Goal: Task Accomplishment & Management: Use online tool/utility

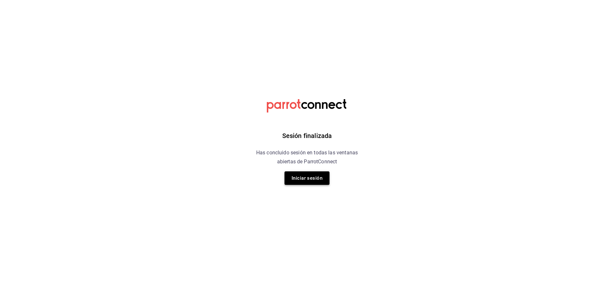
click at [307, 179] on button "Iniciar sesión" at bounding box center [306, 178] width 45 height 13
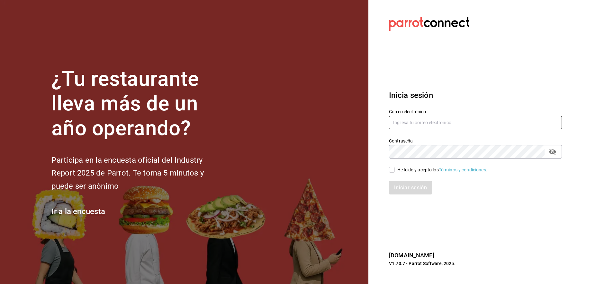
type input "yessinm2105@gmail.com"
click at [391, 169] on input "He leído y acepto los Términos y condiciones." at bounding box center [392, 170] width 6 height 6
checkbox input "true"
click at [404, 188] on button "Iniciar sesión" at bounding box center [411, 187] width 44 height 13
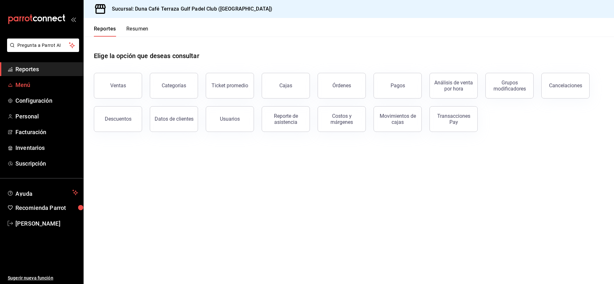
click at [32, 84] on span "Menú" at bounding box center [46, 85] width 63 height 9
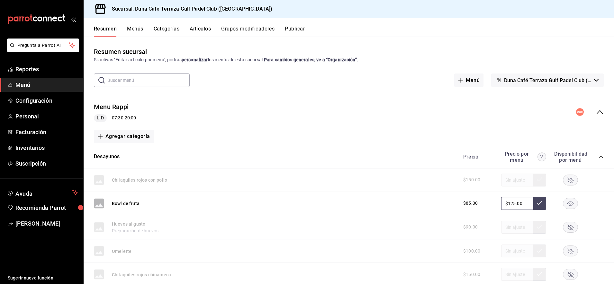
click at [159, 29] on button "Categorías" at bounding box center [167, 31] width 26 height 11
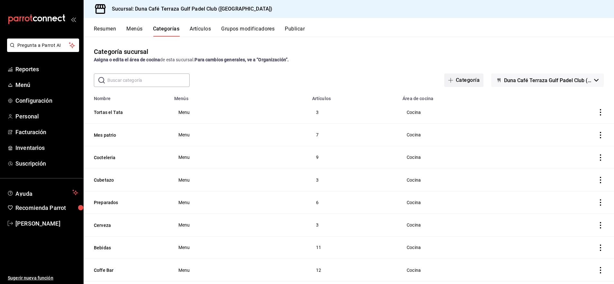
click at [448, 80] on icon "button" at bounding box center [450, 80] width 5 height 0
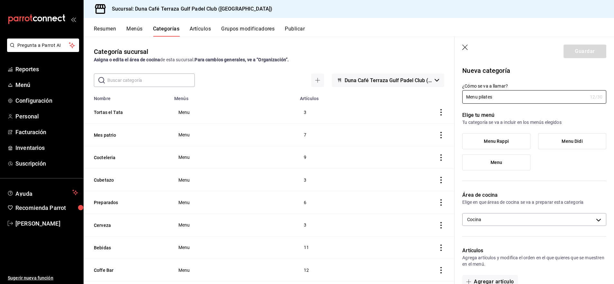
type input "Menu pilates"
click at [498, 162] on span "Menu" at bounding box center [496, 162] width 12 height 5
click at [0, 0] on input "Menu" at bounding box center [0, 0] width 0 height 0
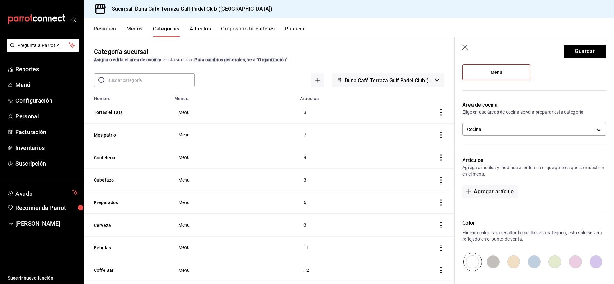
scroll to position [91, 0]
click at [573, 52] on button "Guardar" at bounding box center [584, 51] width 43 height 13
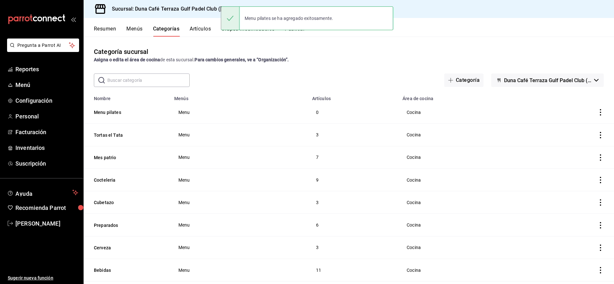
click at [198, 29] on button "Artículos" at bounding box center [200, 31] width 21 height 11
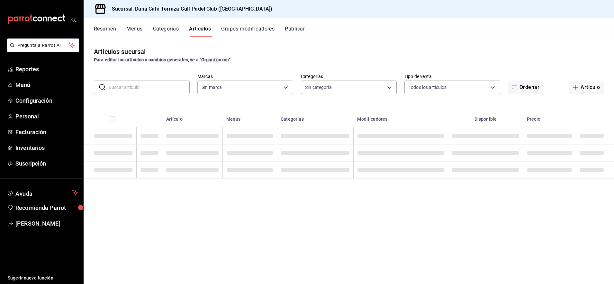
type input "a9e254c3-e23e-4e83-9c5c-d3e83948dfd2"
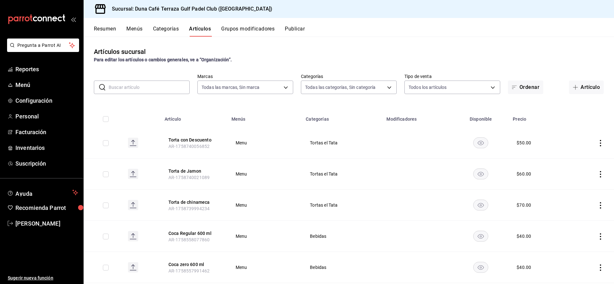
type input "a7c6ded4-e7aa-44d9-910a-b9932737bca0,e34329b5-55b0-40ce-a3a2-99dc165936cc,f3468…"
click at [573, 87] on icon "button" at bounding box center [575, 87] width 5 height 0
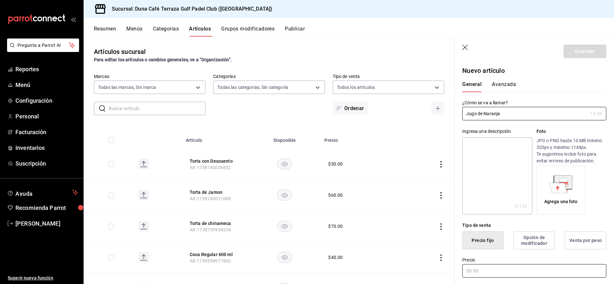
type input "Jugo de Naranja"
click at [478, 270] on input "text" at bounding box center [534, 271] width 144 height 13
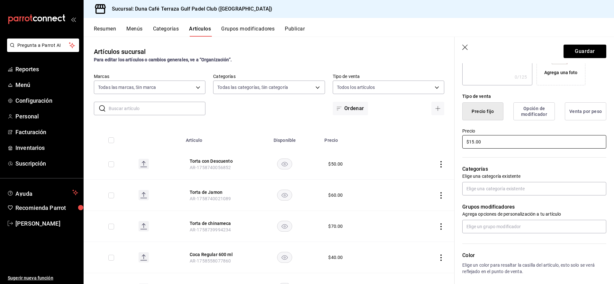
scroll to position [140, 0]
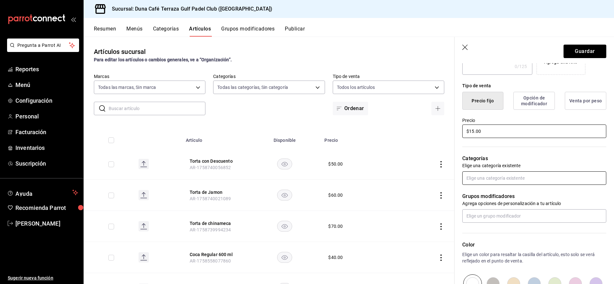
type input "$15.00"
click at [504, 182] on input "text" at bounding box center [534, 178] width 144 height 13
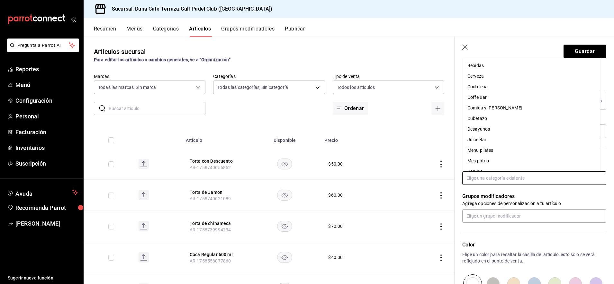
click at [483, 147] on li "Menu pilates" at bounding box center [531, 150] width 138 height 11
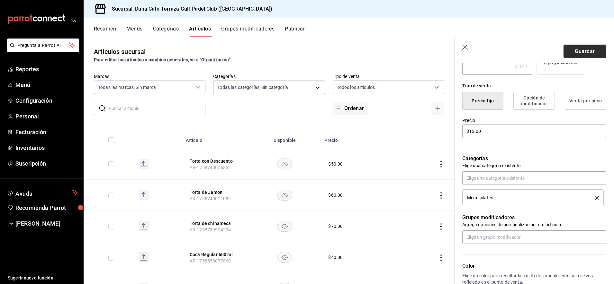
click at [586, 48] on button "Guardar" at bounding box center [584, 51] width 43 height 13
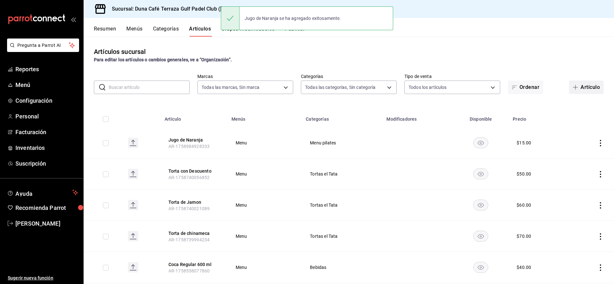
click at [573, 88] on icon "button" at bounding box center [575, 87] width 5 height 5
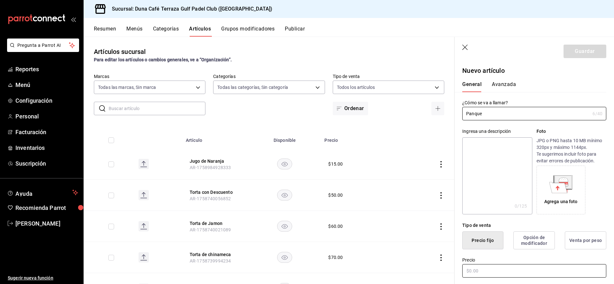
type input "Panque"
click at [476, 275] on input "text" at bounding box center [534, 271] width 144 height 13
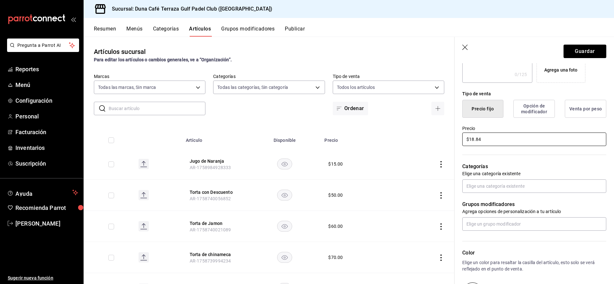
scroll to position [138, 0]
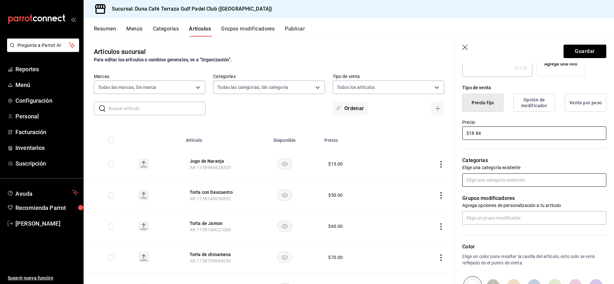
type input "$18.84"
click at [497, 182] on input "text" at bounding box center [534, 180] width 144 height 13
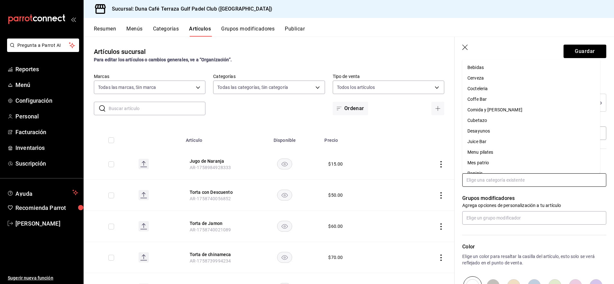
click at [486, 152] on li "Menu pilates" at bounding box center [531, 152] width 138 height 11
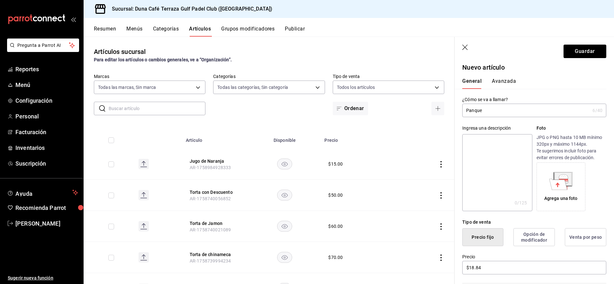
scroll to position [2, 0]
click at [489, 111] on input "Panque" at bounding box center [526, 111] width 128 height 13
type input "Panque de Platano"
click at [576, 52] on button "Guardar" at bounding box center [584, 51] width 43 height 13
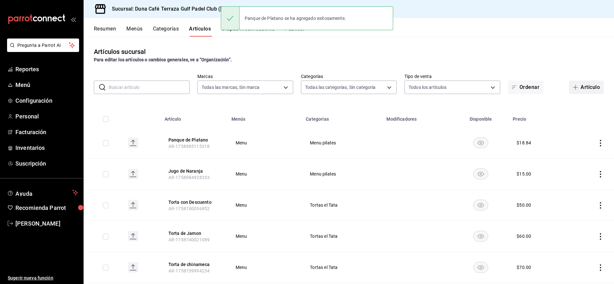
click at [573, 87] on icon "button" at bounding box center [575, 87] width 5 height 5
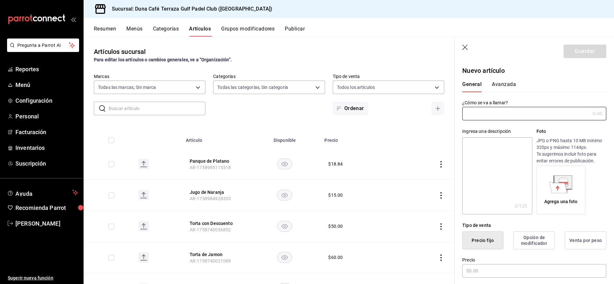
type input "AR-1758985214252"
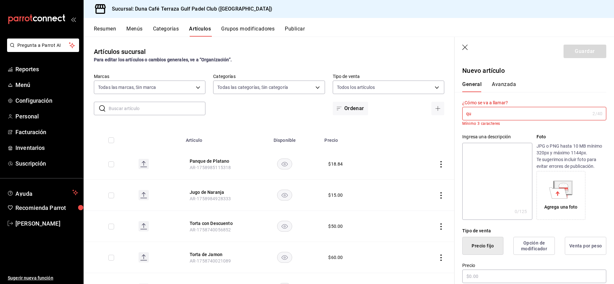
type input "q"
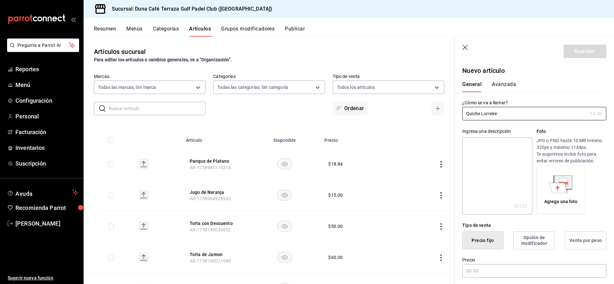
scroll to position [70, 0]
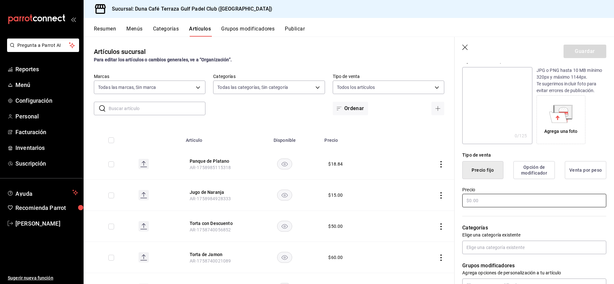
type input "Quiche Lorreire"
click at [495, 203] on input "text" at bounding box center [534, 200] width 144 height 13
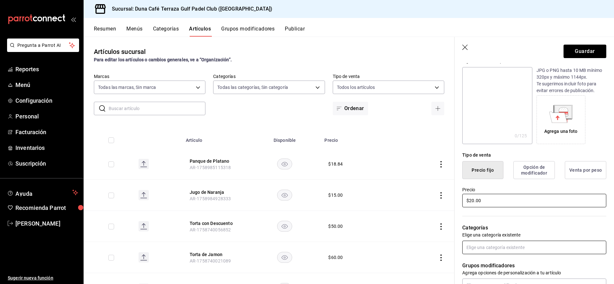
type input "$20.00"
click at [482, 250] on input "text" at bounding box center [534, 247] width 144 height 13
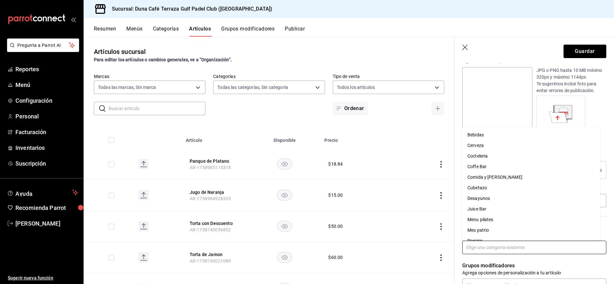
click at [477, 222] on li "Menu pilates" at bounding box center [531, 220] width 138 height 11
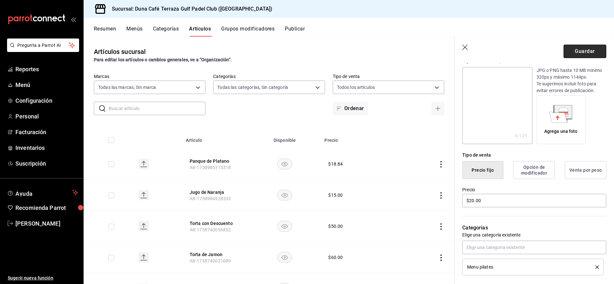
click at [576, 53] on button "Guardar" at bounding box center [584, 51] width 43 height 13
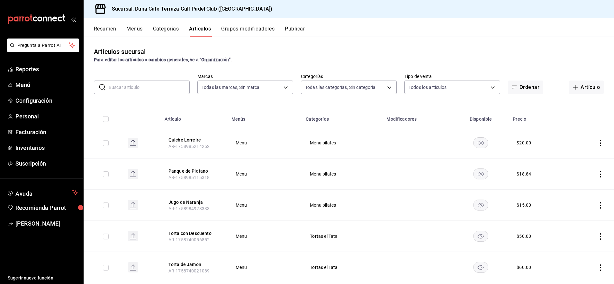
click at [296, 27] on button "Publicar" at bounding box center [295, 31] width 20 height 11
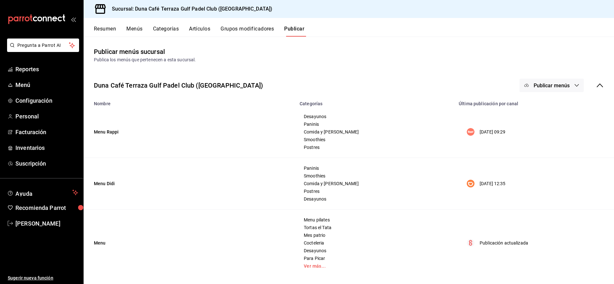
click at [574, 87] on icon "button" at bounding box center [576, 85] width 5 height 5
click at [544, 144] on span "Punto de venta" at bounding box center [554, 142] width 31 height 7
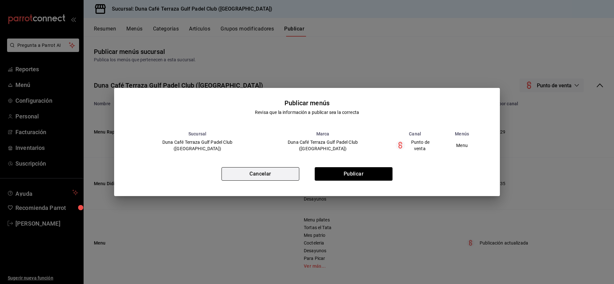
click at [263, 175] on button "Cancelar" at bounding box center [260, 173] width 78 height 13
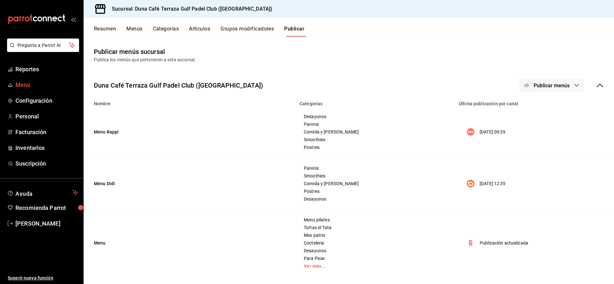
click at [24, 85] on span "Menú" at bounding box center [46, 85] width 63 height 9
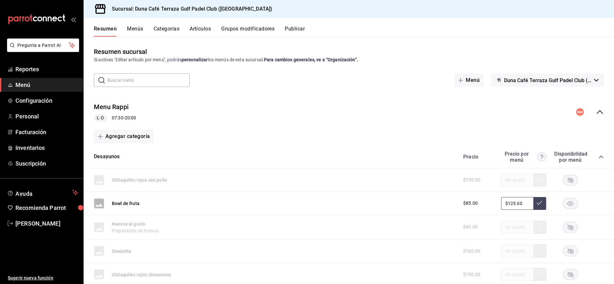
click at [197, 29] on button "Artículos" at bounding box center [200, 31] width 21 height 11
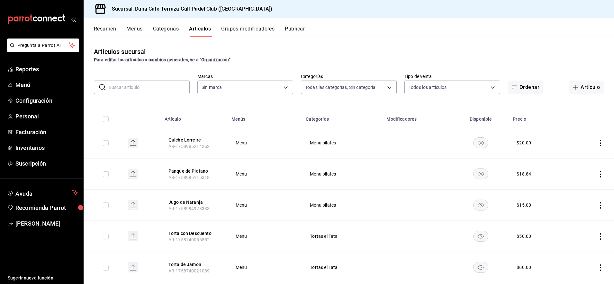
type input "a7c6ded4-e7aa-44d9-910a-b9932737bca0,e34329b5-55b0-40ce-a3a2-99dc165936cc,f3468…"
type input "a9e254c3-e23e-4e83-9c5c-d3e83948dfd2"
click at [597, 175] on icon "actions" at bounding box center [600, 174] width 6 height 6
click at [569, 190] on span "Editar" at bounding box center [575, 189] width 17 height 7
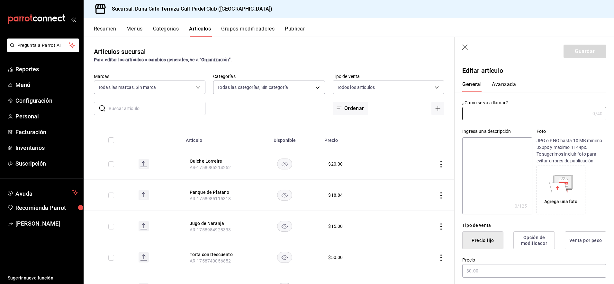
type input "Panque de Platano"
type input "AR-1758985115318"
type input "$18.84"
type input "Panque Rebanado"
click at [575, 50] on button "Guardar" at bounding box center [584, 51] width 43 height 13
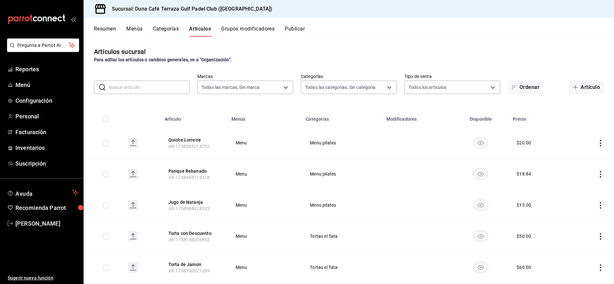
click at [295, 26] on button "Publicar" at bounding box center [295, 31] width 20 height 11
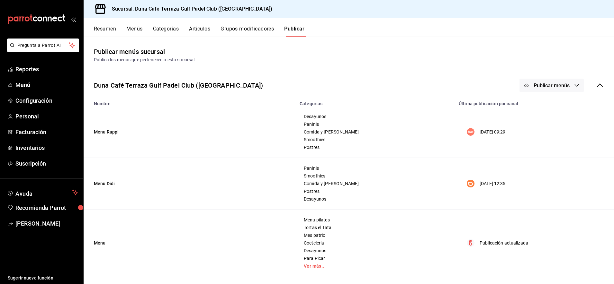
click at [549, 85] on span "Publicar menús" at bounding box center [552, 86] width 36 height 6
click at [546, 147] on li "Punto de venta" at bounding box center [545, 142] width 59 height 18
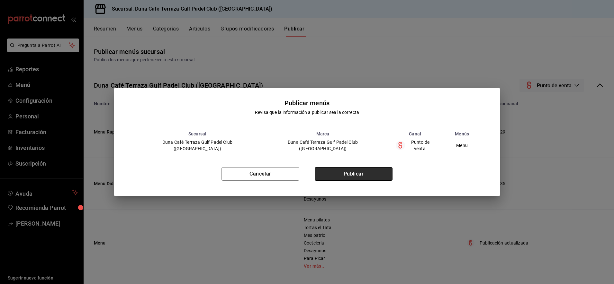
click at [359, 178] on button "Publicar" at bounding box center [354, 173] width 78 height 13
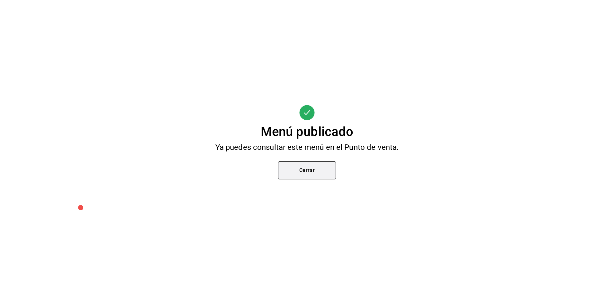
click at [318, 174] on button "Cerrar" at bounding box center [307, 171] width 58 height 18
